Goal: Book appointment/travel/reservation

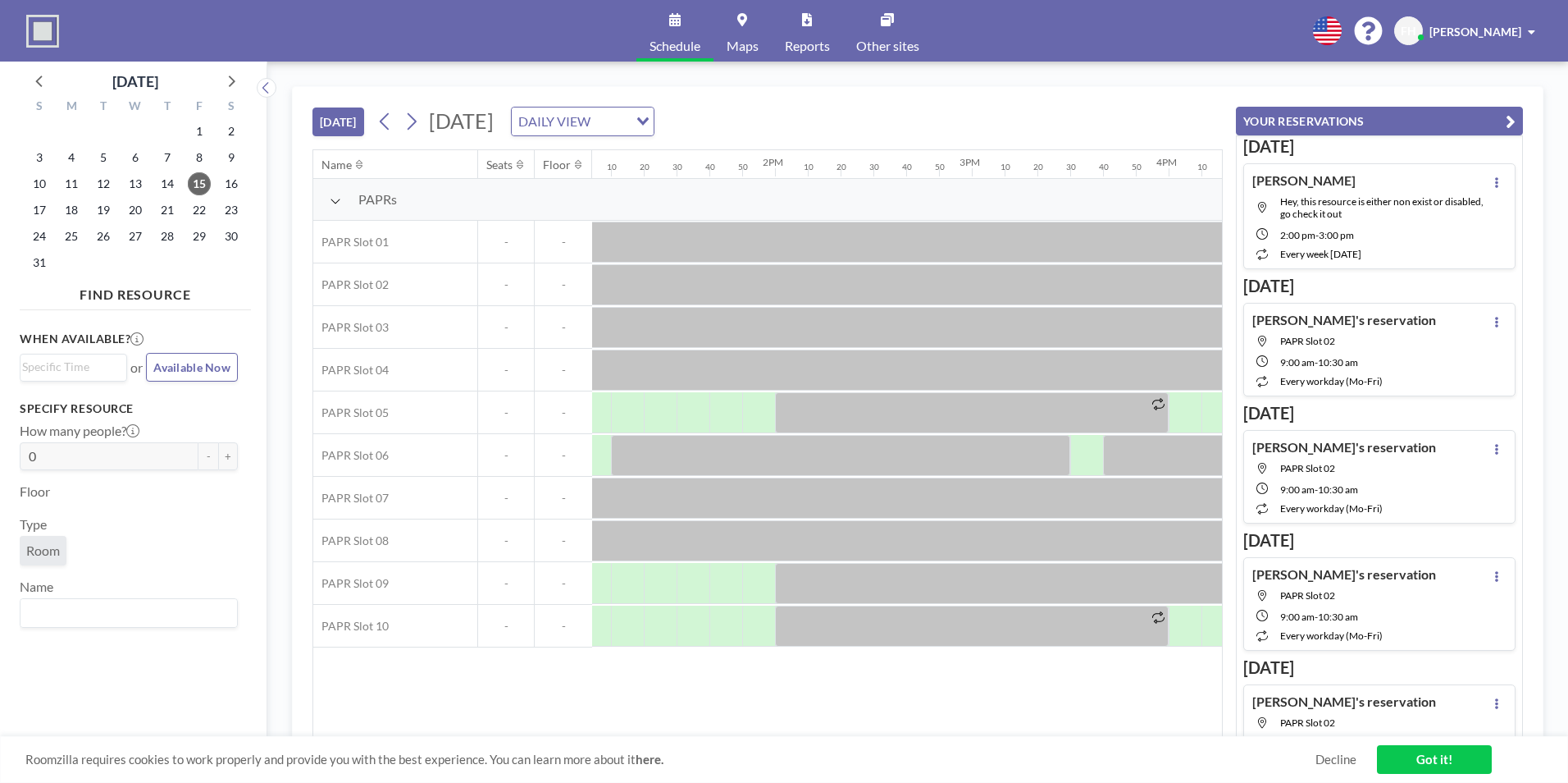
scroll to position [0, 2484]
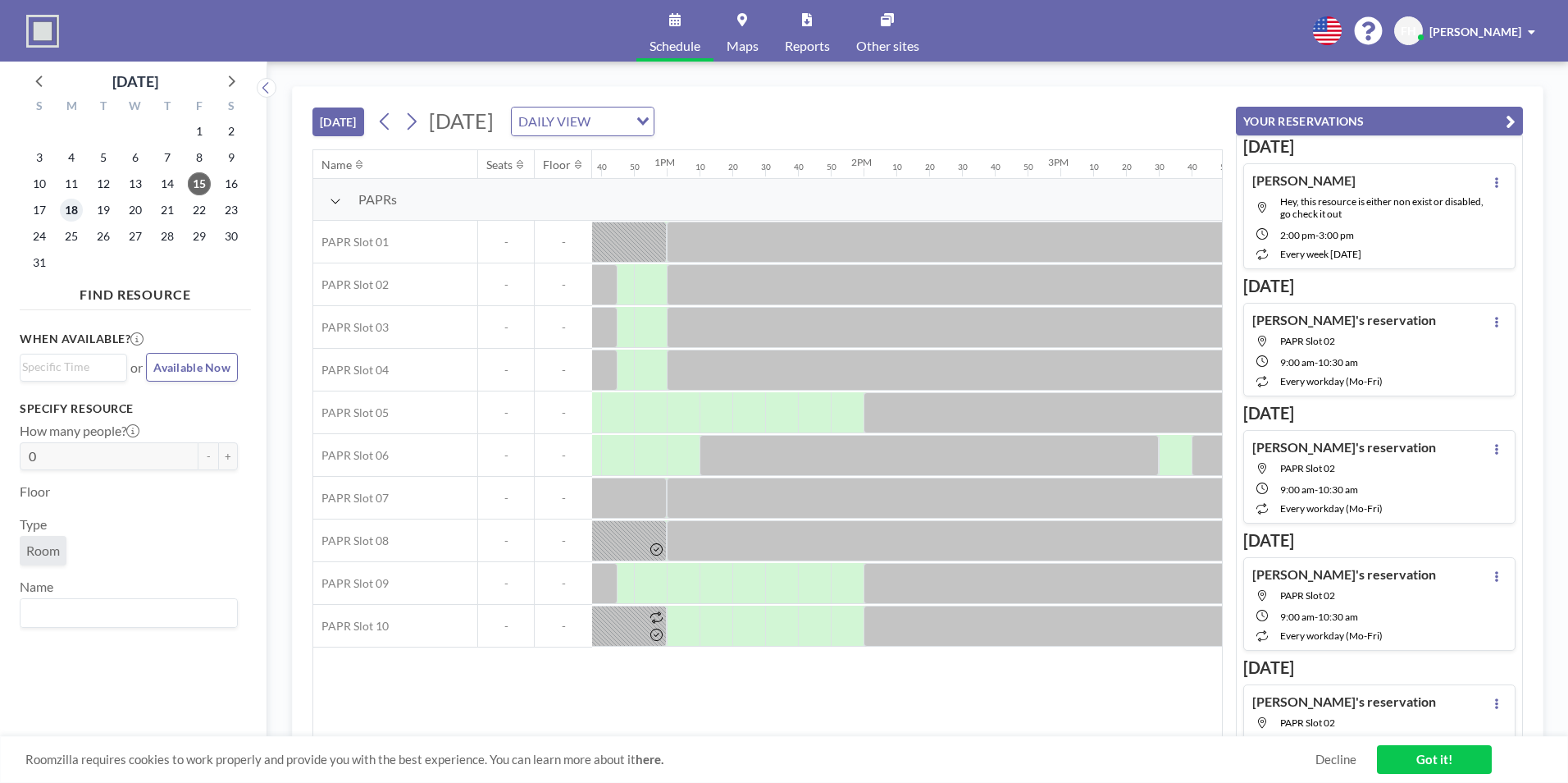
click at [71, 213] on span "18" at bounding box center [71, 210] width 23 height 23
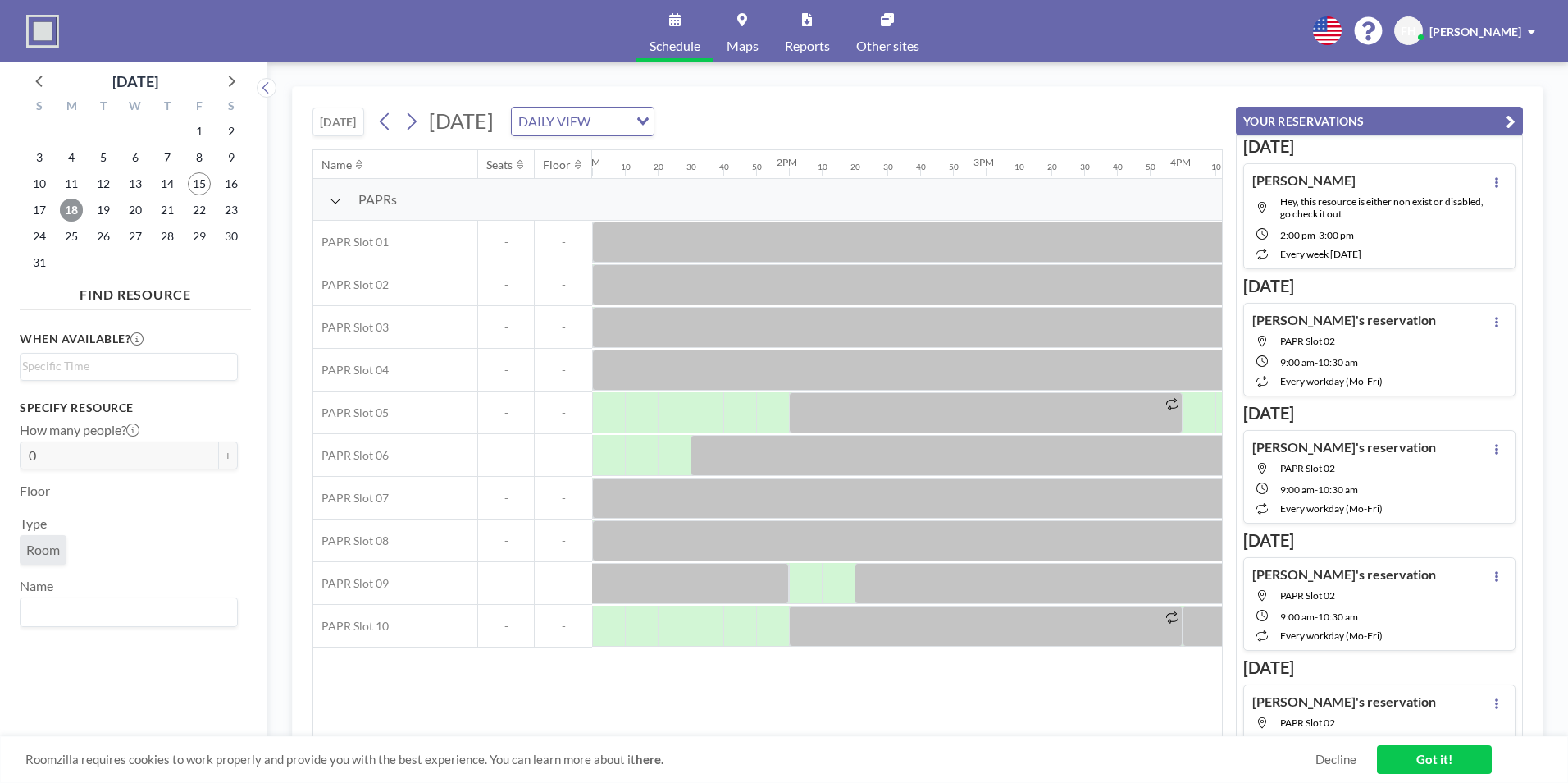
scroll to position [0, 2531]
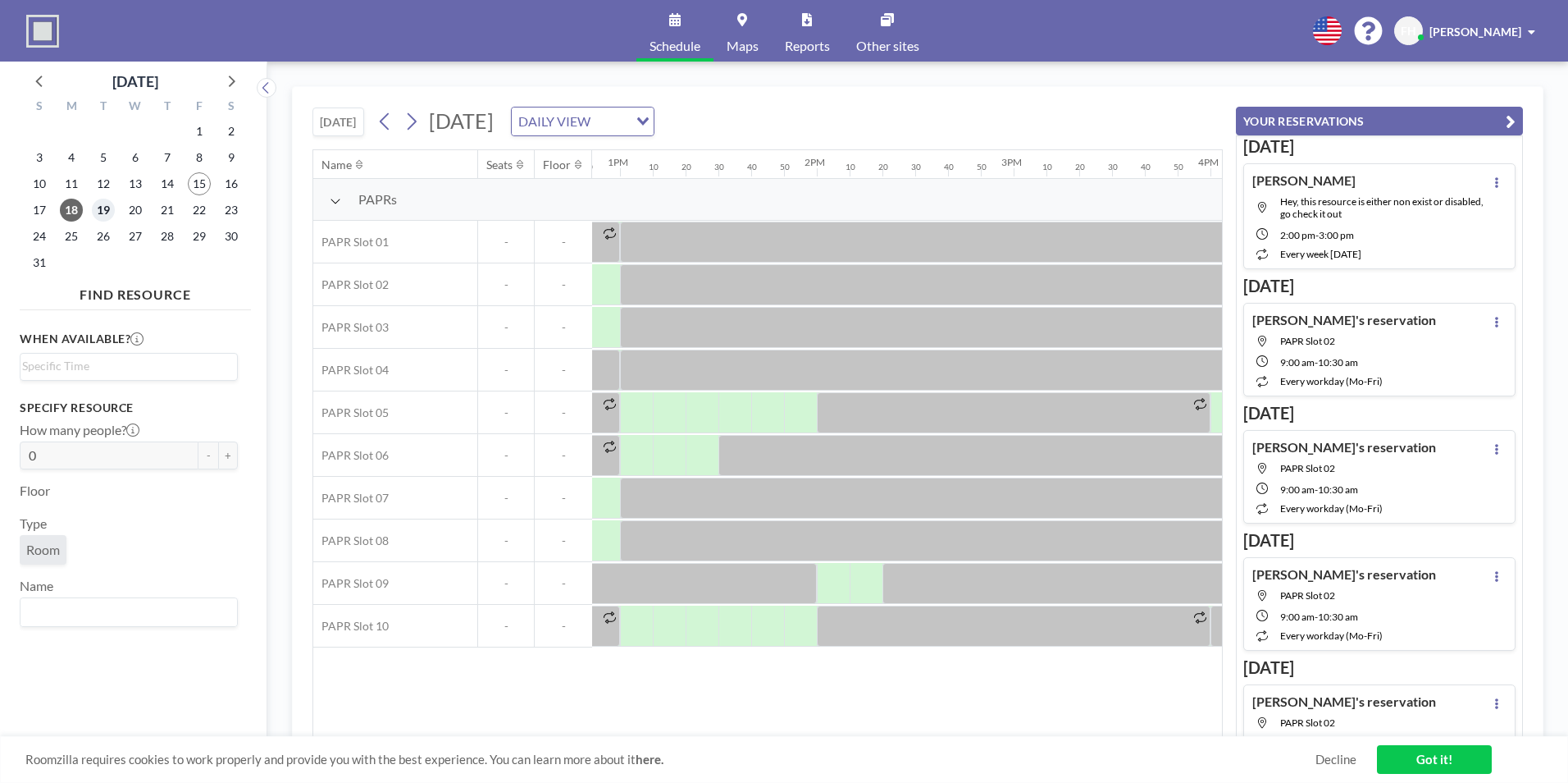
click at [108, 213] on span "19" at bounding box center [103, 210] width 23 height 23
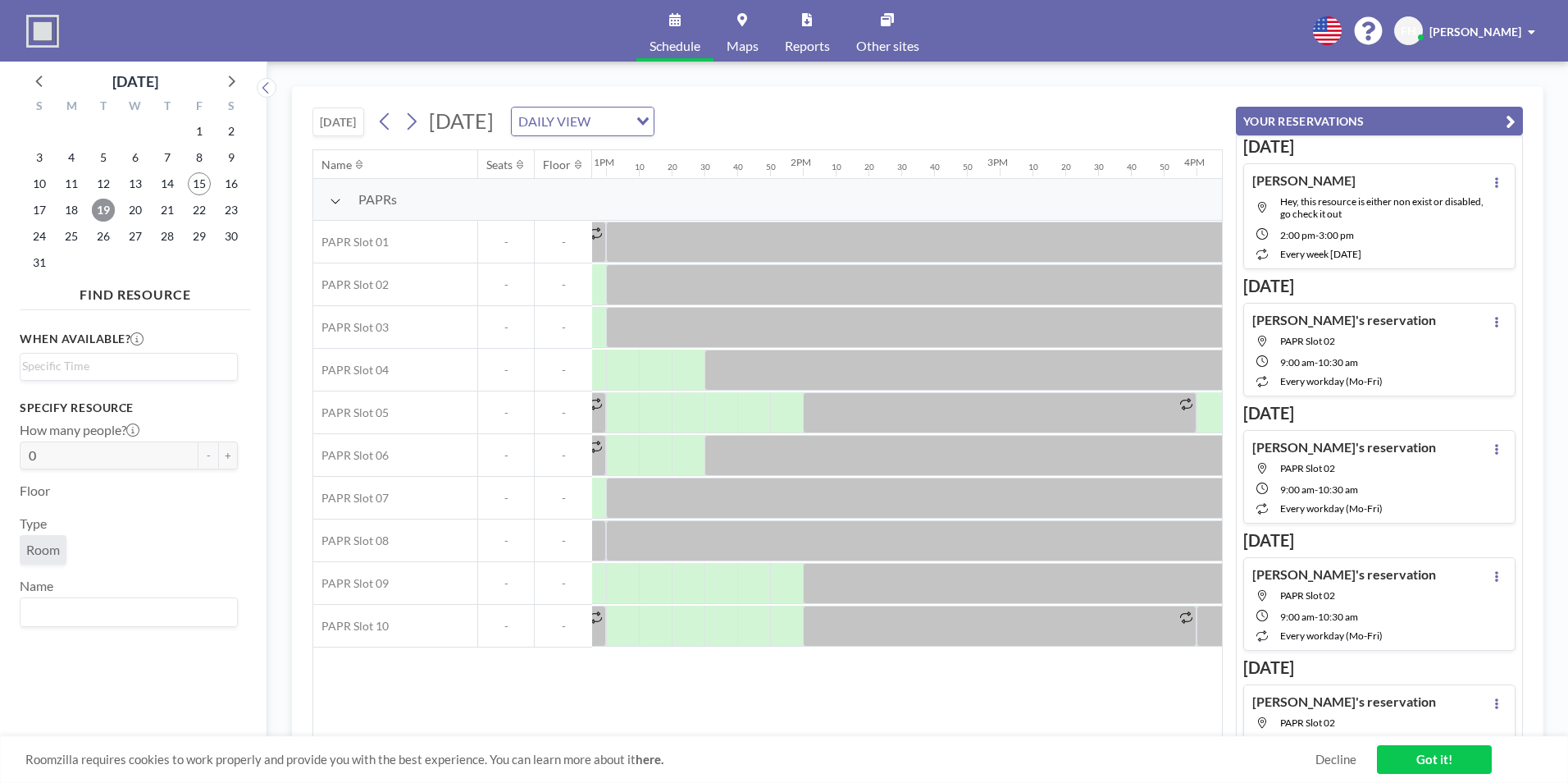
scroll to position [0, 2540]
click at [132, 207] on span "20" at bounding box center [135, 210] width 23 height 23
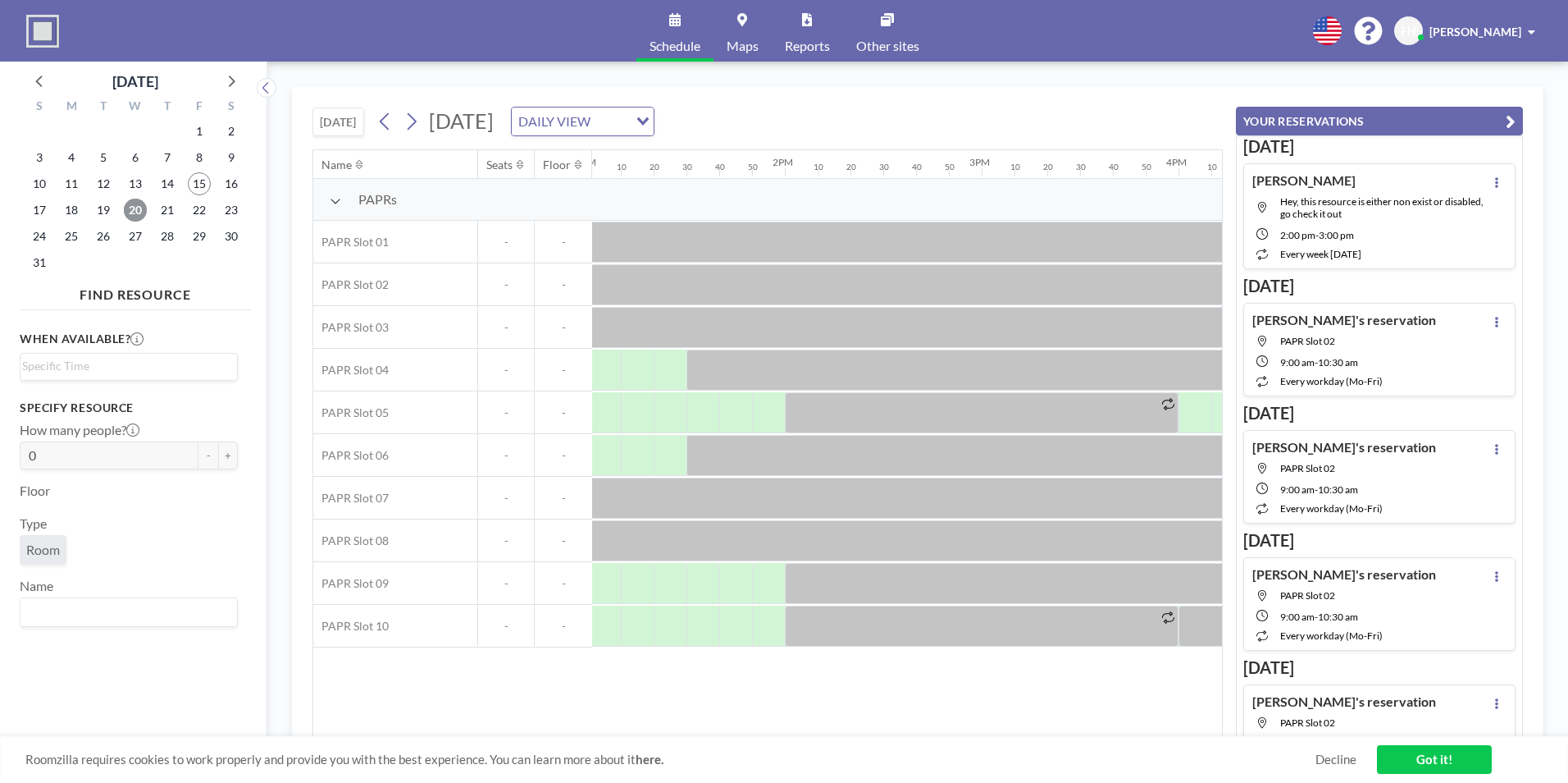
scroll to position [0, 2614]
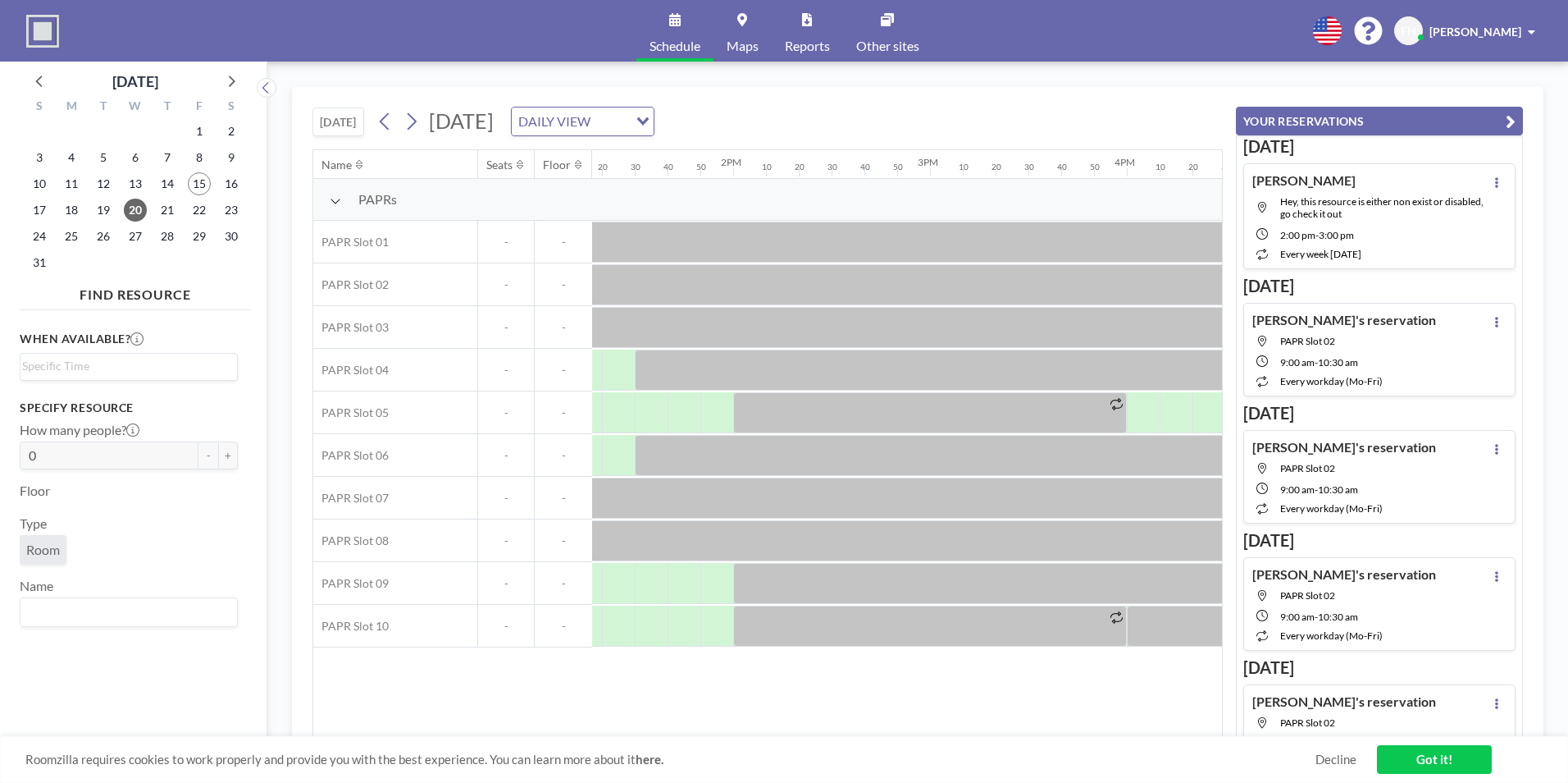
click at [282, 672] on div "[DATE] [DATE] DAILY VIEW Loading... Name Seats Floor 12AM 10 20 30 40 50 1AM 10…" at bounding box center [918, 422] width 1301 height 721
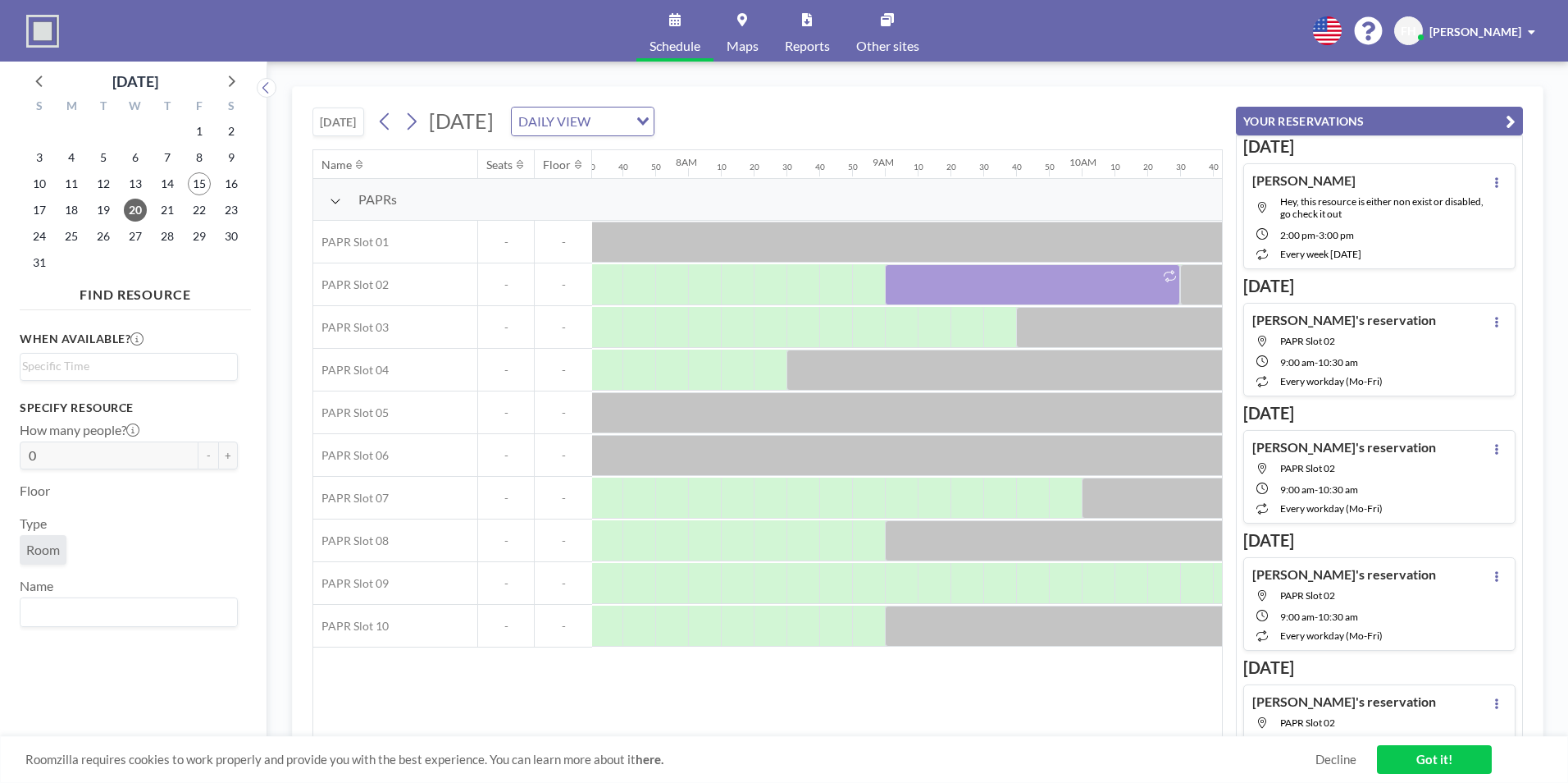
scroll to position [0, 1542]
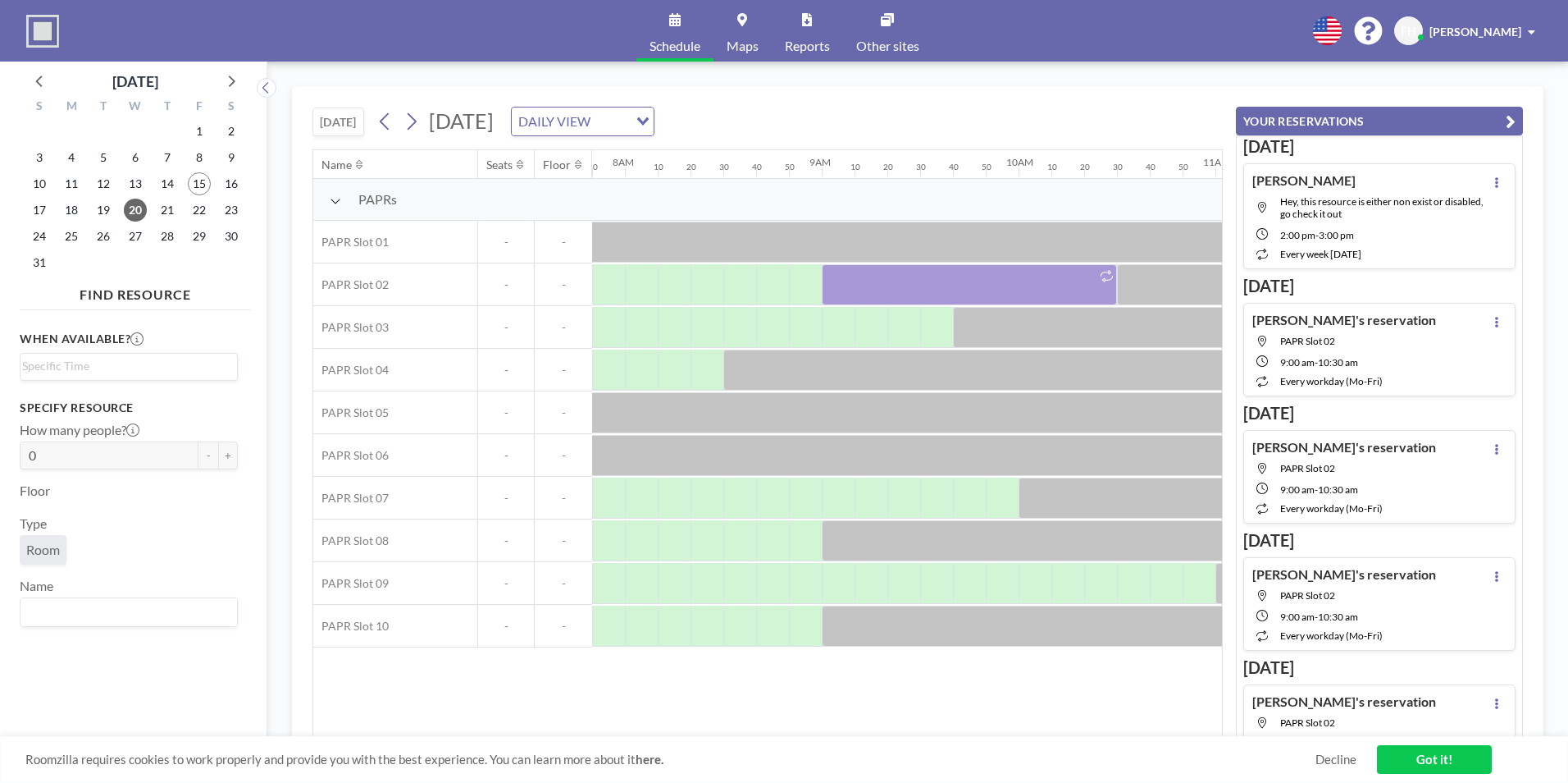
click at [660, 737] on div "Roomzilla requires cookies to work properly and provide you with the best exper…" at bounding box center [784, 759] width 1568 height 47
click at [210, 189] on div "15" at bounding box center [199, 184] width 32 height 26
click at [200, 179] on span "15" at bounding box center [199, 183] width 23 height 23
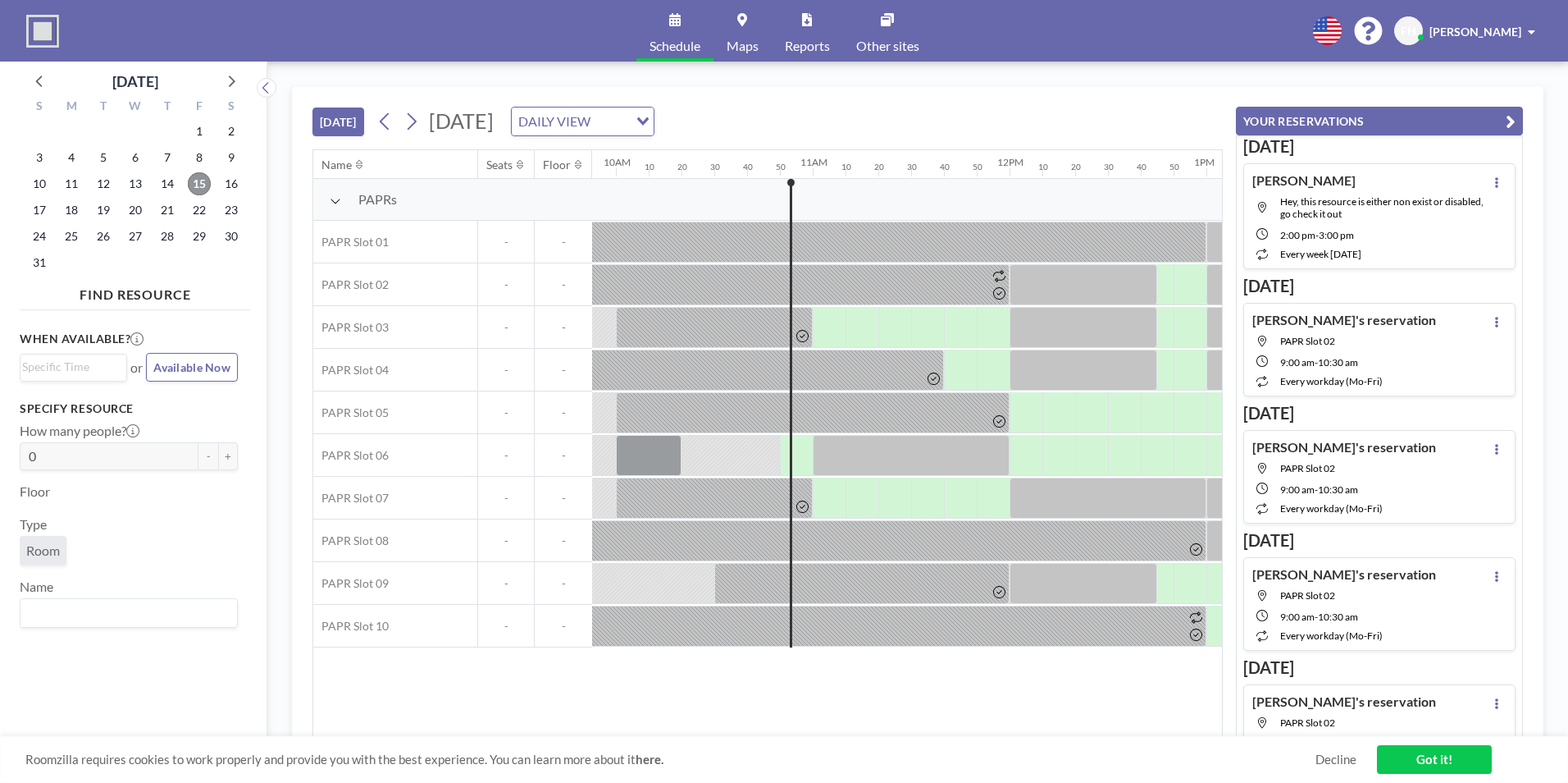
scroll to position [0, 2100]
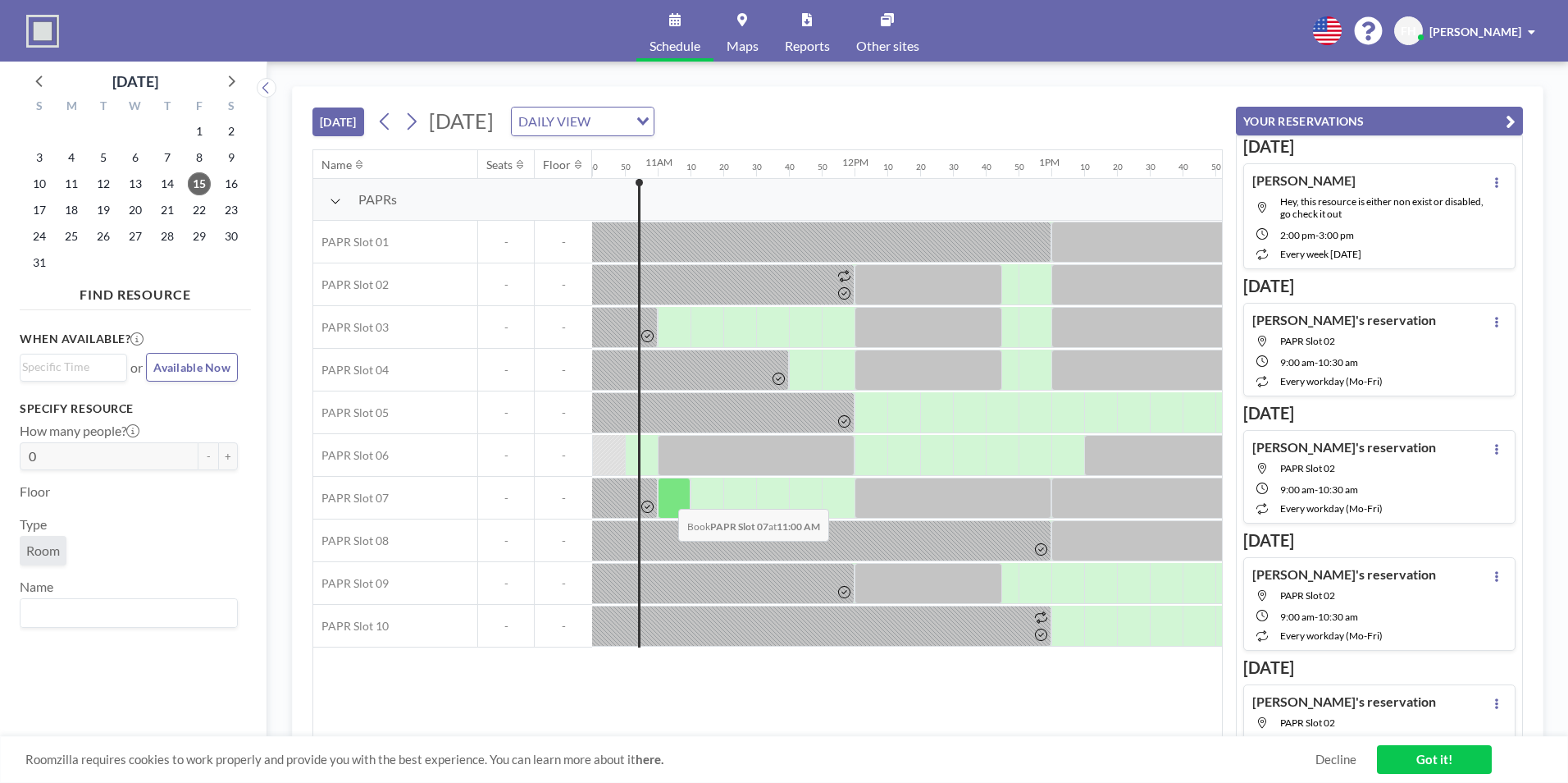
click at [666, 497] on div at bounding box center [674, 498] width 33 height 41
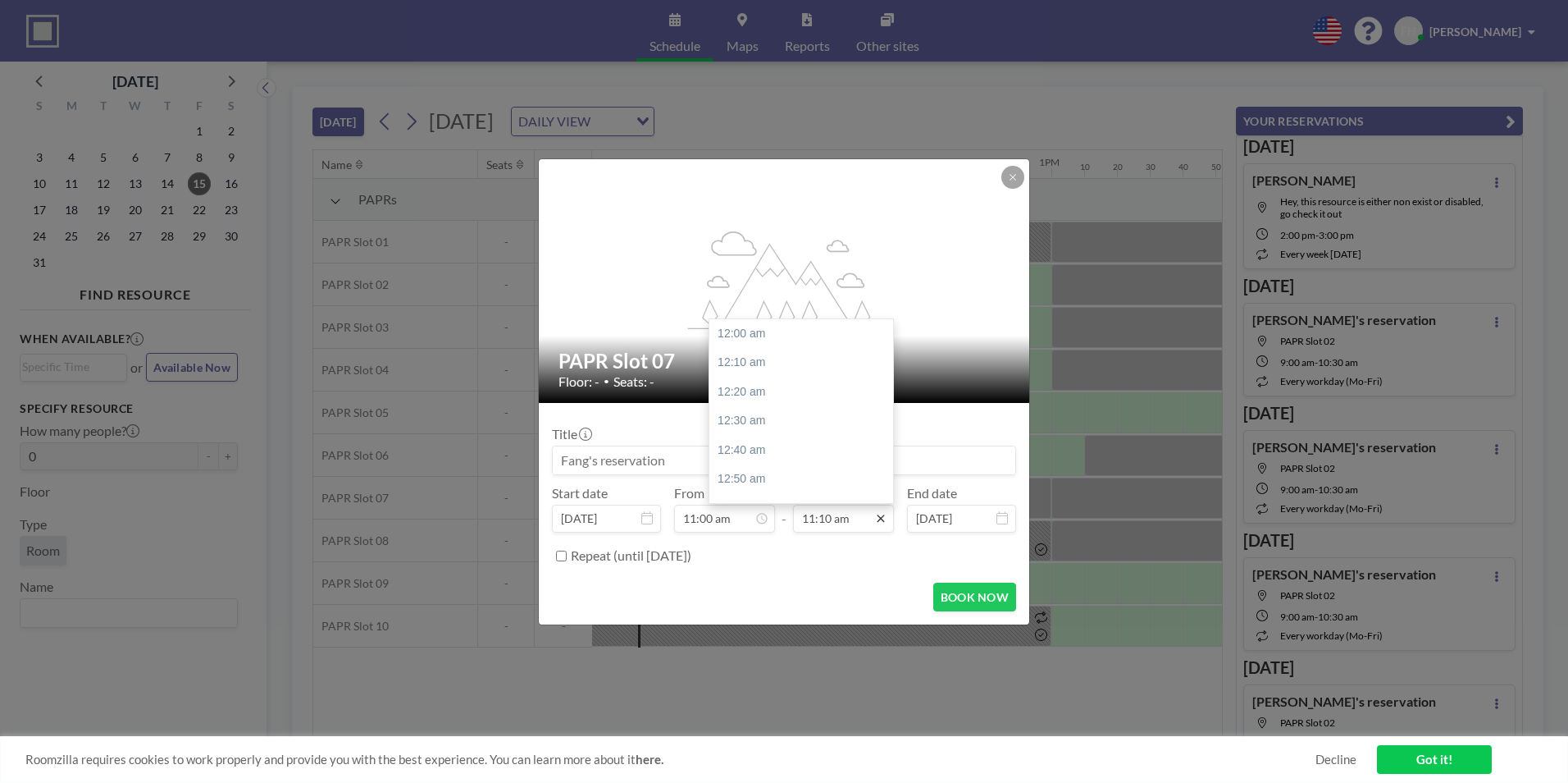
scroll to position [1957, 0]
click at [757, 485] on div "12:00 pm" at bounding box center [805, 480] width 192 height 30
type input "12:00 pm"
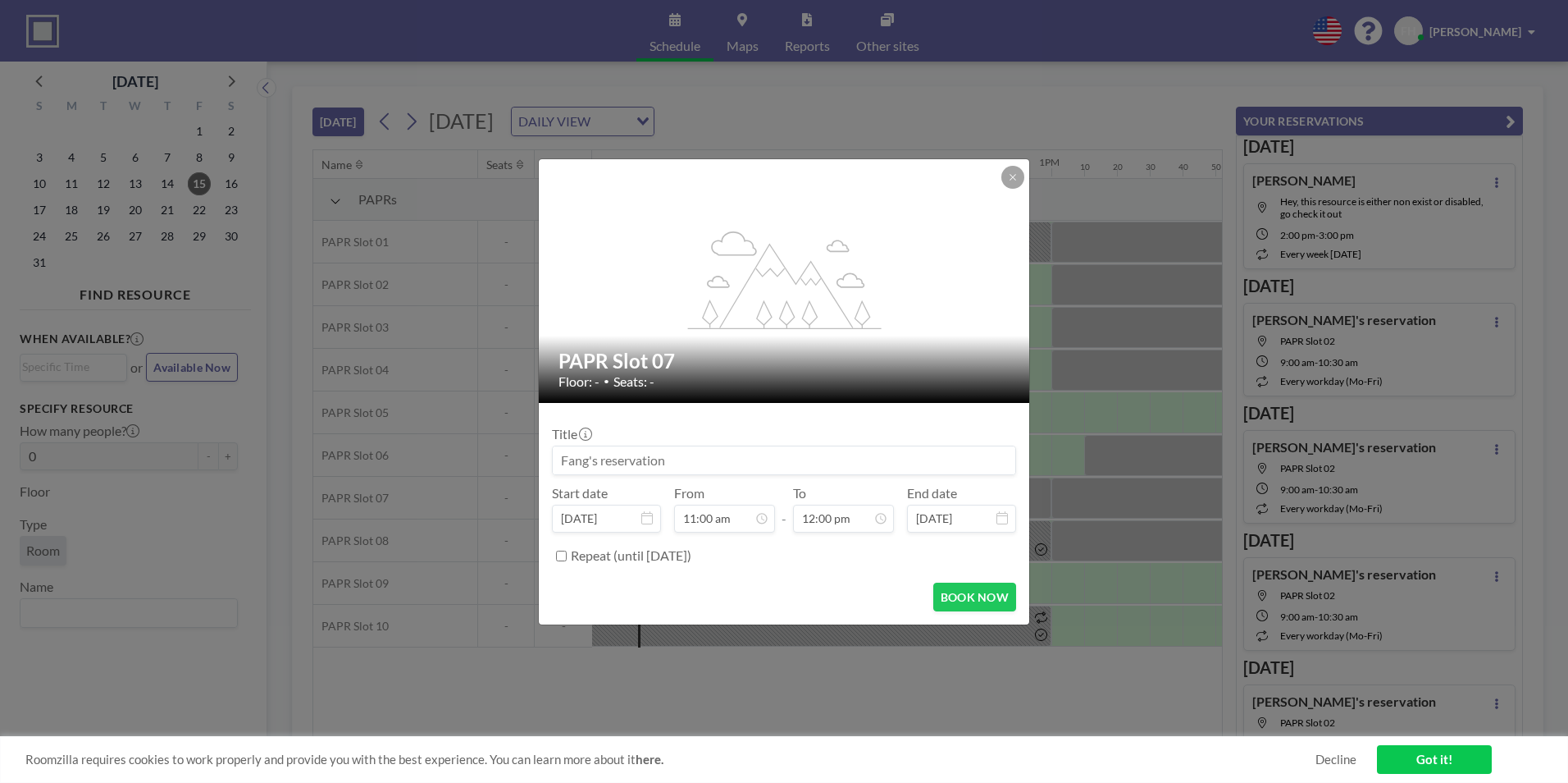
scroll to position [2104, 0]
click at [977, 597] on button "BOOK NOW" at bounding box center [974, 597] width 83 height 29
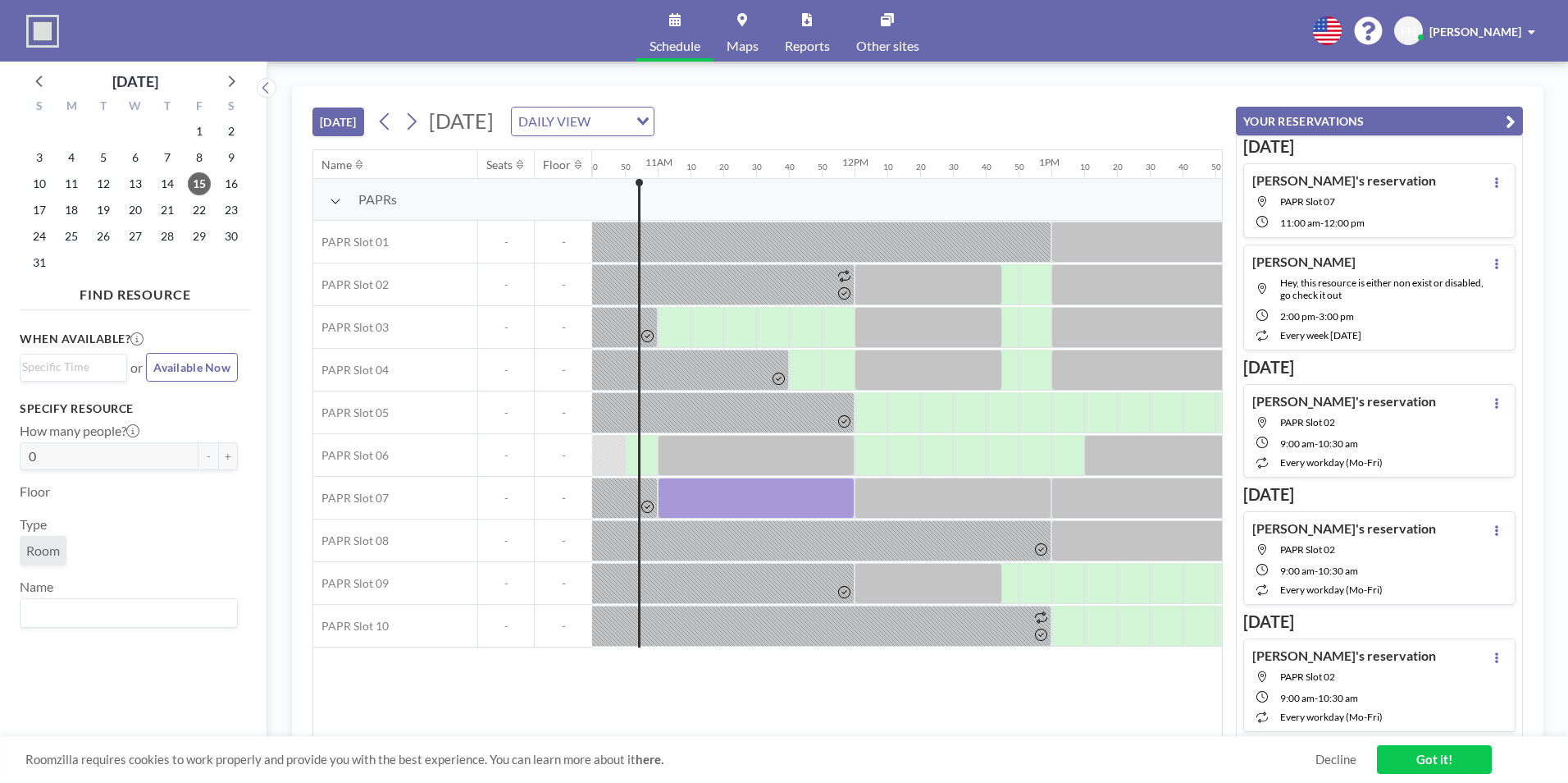
click at [1343, 285] on span "Hey, this resource is either non exist or disabled, go check it out" at bounding box center [1382, 289] width 204 height 25
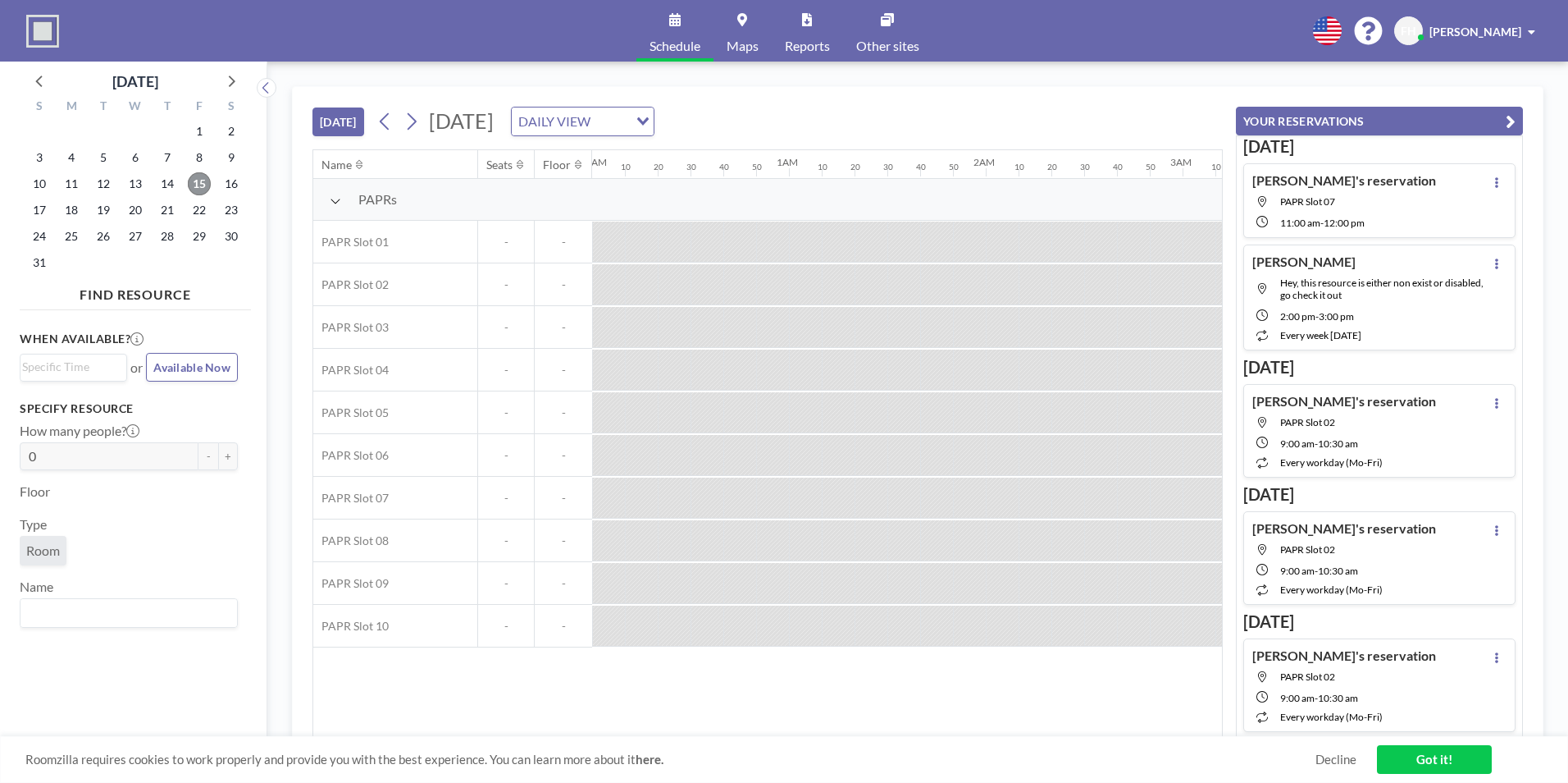
click at [207, 183] on span "15" at bounding box center [199, 183] width 23 height 23
click at [206, 181] on span "15" at bounding box center [199, 183] width 23 height 23
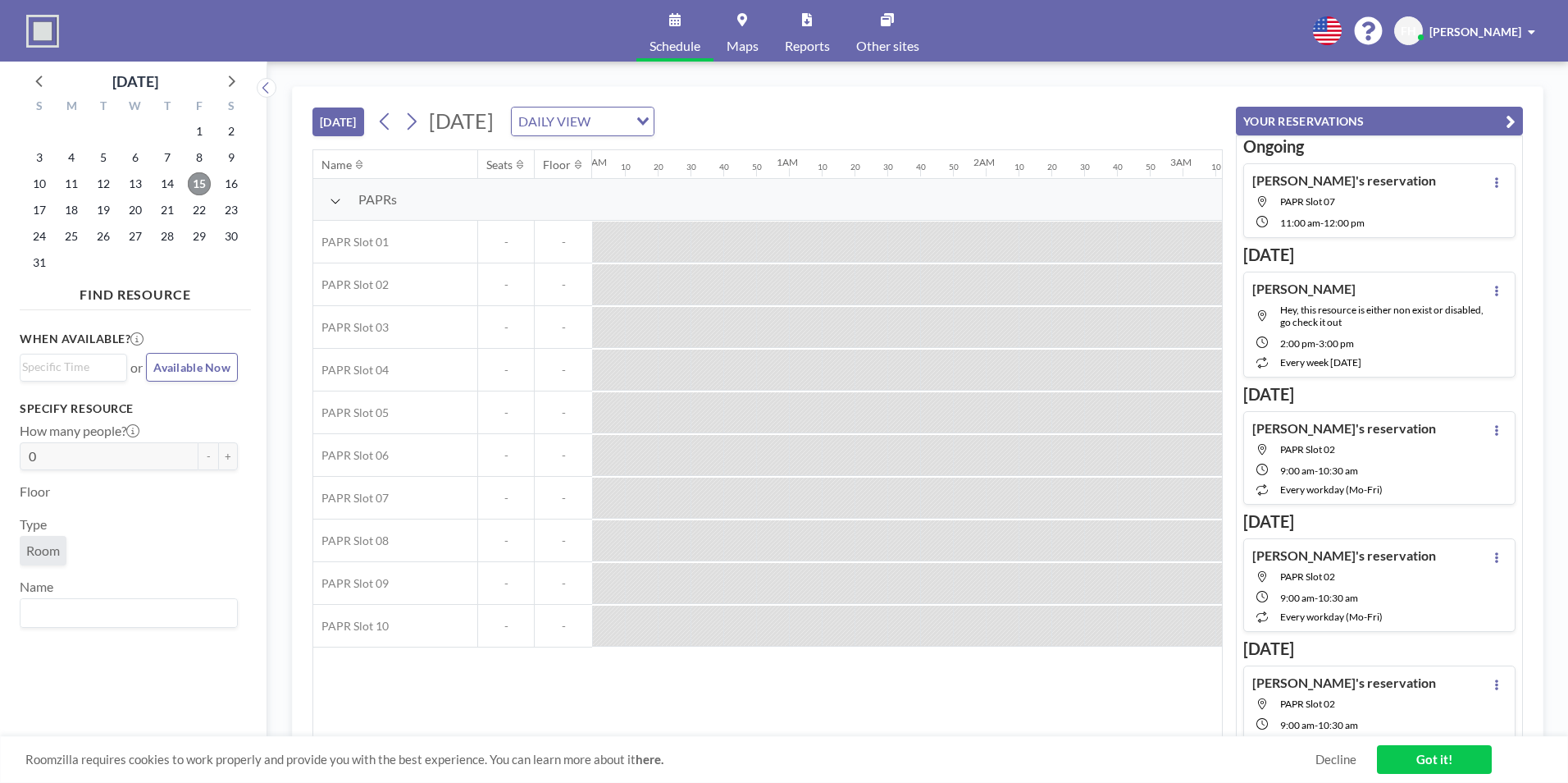
click at [198, 185] on span "15" at bounding box center [199, 183] width 23 height 23
